Goal: Task Accomplishment & Management: Manage account settings

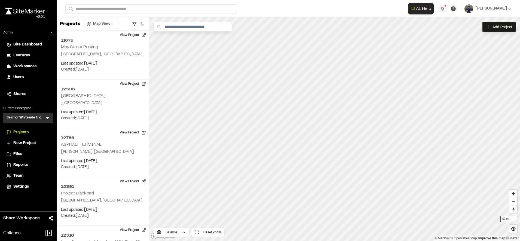
click at [23, 70] on li "Workspaces" at bounding box center [28, 66] width 50 height 10
click at [35, 62] on li "Workspaces" at bounding box center [28, 66] width 50 height 10
click at [34, 63] on li "Workspaces" at bounding box center [28, 66] width 50 height 10
click at [33, 65] on span "Workspaces" at bounding box center [24, 66] width 23 height 6
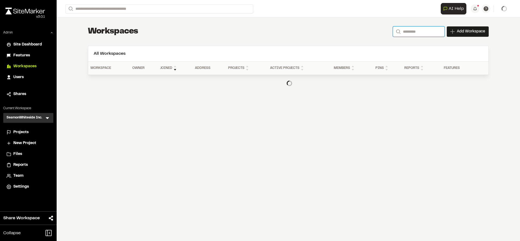
click at [408, 30] on input "Search" at bounding box center [419, 31] width 52 height 10
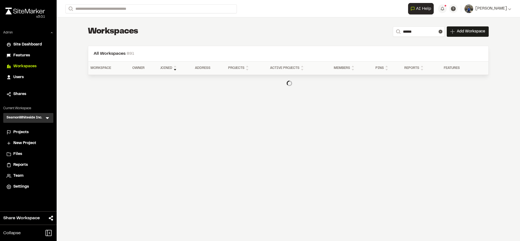
click at [236, 44] on div "**********" at bounding box center [288, 58] width 418 height 83
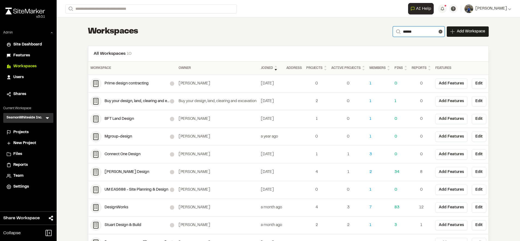
click at [419, 31] on input "******" at bounding box center [419, 31] width 52 height 10
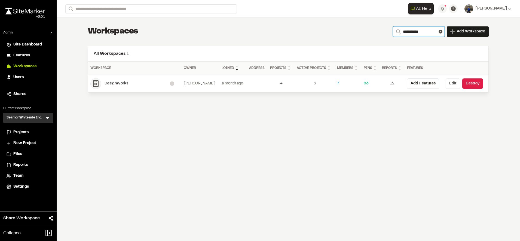
type input "**********"
click at [453, 85] on button "Edit" at bounding box center [453, 83] width 14 height 10
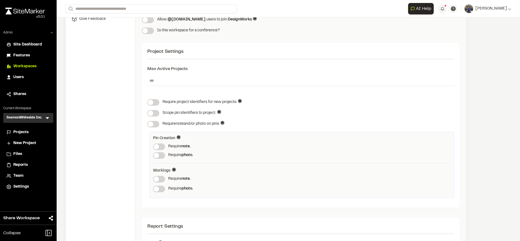
scroll to position [129, 0]
click at [159, 182] on span at bounding box center [156, 179] width 5 height 5
click at [159, 189] on span at bounding box center [156, 188] width 5 height 5
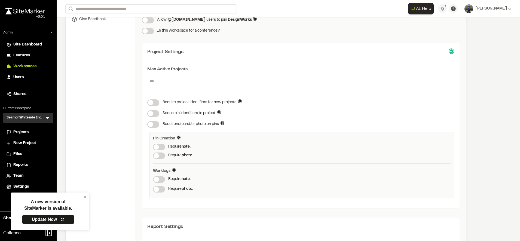
click at [159, 190] on span at bounding box center [156, 188] width 5 height 5
click at [85, 199] on div "A new version of SiteMarker is available. Update Now" at bounding box center [50, 211] width 78 height 38
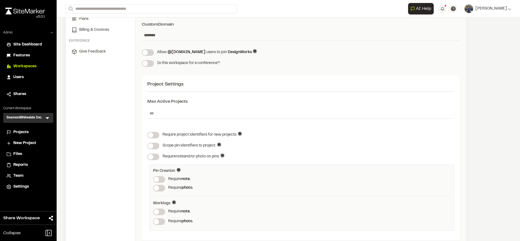
scroll to position [97, 0]
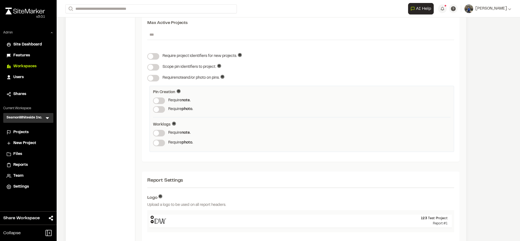
scroll to position [119, 0]
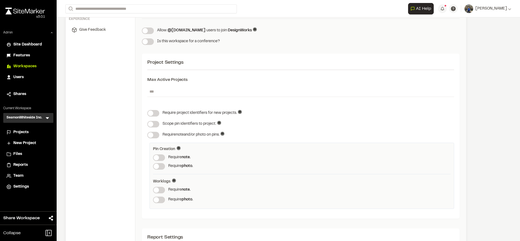
click at [268, 67] on div "Project Settings Max Active Projects * Require project identifiers for new proj…" at bounding box center [301, 136] width 318 height 165
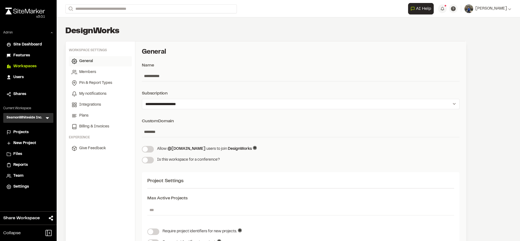
scroll to position [0, 0]
click at [25, 78] on div "Users" at bounding box center [31, 77] width 37 height 6
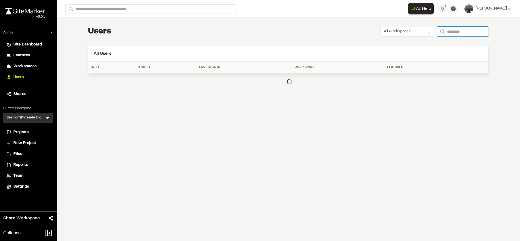
click at [448, 35] on input "Search" at bounding box center [463, 32] width 52 height 10
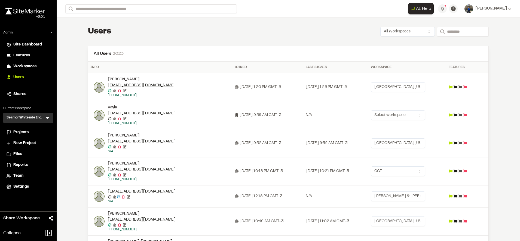
click at [400, 87] on html "Close sidebar v 3.0.1 Admin Site Dashboard Features Workspaces Users Shares Cur…" at bounding box center [260, 120] width 520 height 241
click at [358, 57] on html "Close sidebar v 3.0.1 Admin Site Dashboard Features Workspaces Users Shares Cur…" at bounding box center [260, 120] width 520 height 241
click at [464, 31] on input "Search" at bounding box center [463, 32] width 52 height 10
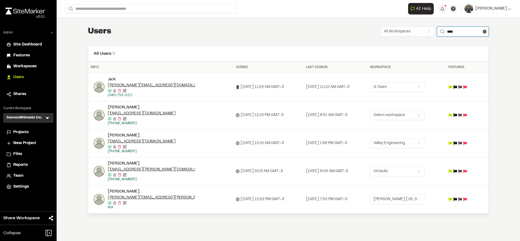
type input "****"
click at [418, 119] on html "Close sidebar v 3.0.1 Admin Site Dashboard Features Workspaces Users Shares Cur…" at bounding box center [260, 120] width 520 height 241
click at [367, 107] on html "Close sidebar v 3.0.1 Admin Site Dashboard Features Workspaces Users Shares Cur…" at bounding box center [260, 120] width 520 height 241
click at [102, 200] on img at bounding box center [99, 199] width 11 height 11
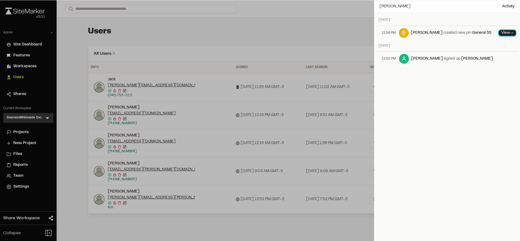
click at [499, 33] on link "View ->" at bounding box center [507, 32] width 17 height 5
click at [27, 130] on div "Close sidebar v 3.0.1 Admin Site Dashboard Features Workspaces Users Shares Cur…" at bounding box center [260, 120] width 520 height 241
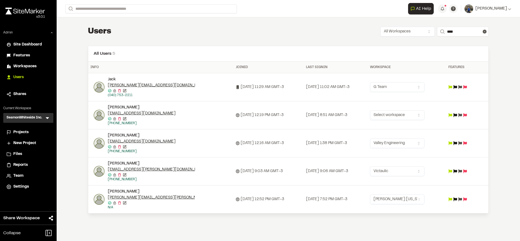
drag, startPoint x: 27, startPoint y: 130, endPoint x: 29, endPoint y: 63, distance: 66.7
click at [29, 63] on li "Workspaces" at bounding box center [28, 66] width 50 height 10
click at [29, 65] on span "Workspaces" at bounding box center [24, 66] width 23 height 6
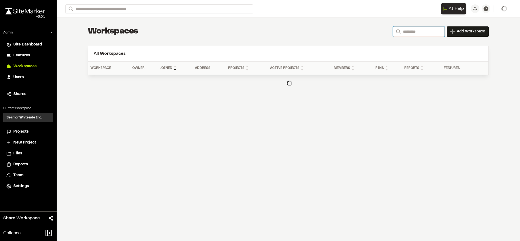
click at [407, 30] on input "Search" at bounding box center [419, 31] width 52 height 10
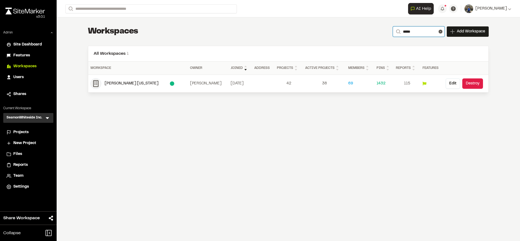
type input "*****"
click at [131, 82] on div "[PERSON_NAME] [US_STATE]" at bounding box center [137, 84] width 65 height 6
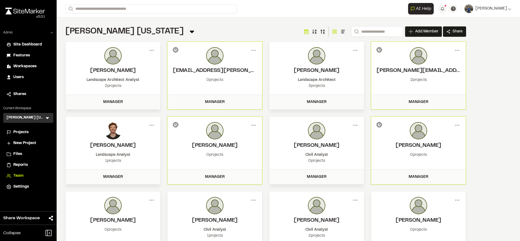
click at [26, 133] on span "Projects" at bounding box center [20, 132] width 15 height 6
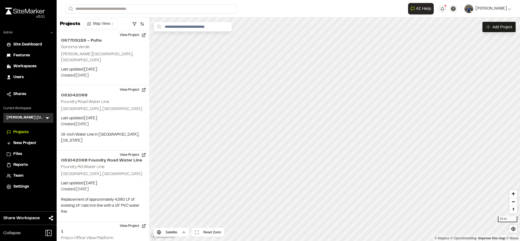
click at [275, 241] on html "Close sidebar v 3.0.1 Admin Site Dashboard Features Workspaces Users Shares Cur…" at bounding box center [260, 120] width 520 height 241
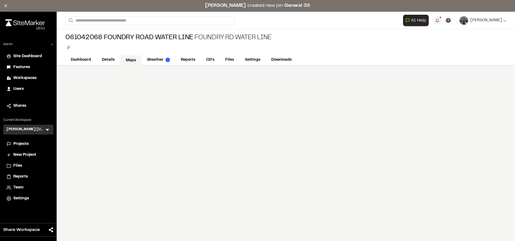
click at [132, 56] on link "Maps" at bounding box center [131, 60] width 22 height 10
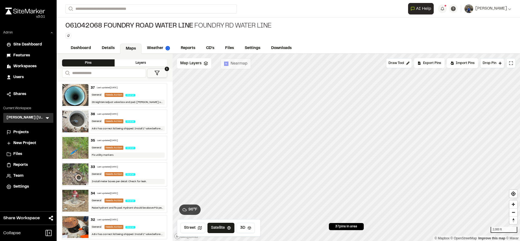
click at [142, 149] on div "General Needs Action Water" at bounding box center [128, 147] width 74 height 5
